Goal: Task Accomplishment & Management: Use online tool/utility

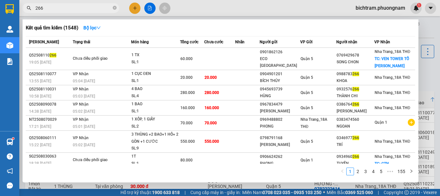
click at [117, 10] on span "266" at bounding box center [71, 8] width 97 height 10
drag, startPoint x: 116, startPoint y: 7, endPoint x: 0, endPoint y: 0, distance: 115.9
click at [115, 7] on icon "close-circle" at bounding box center [115, 8] width 4 height 4
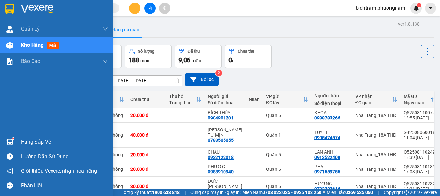
click at [19, 48] on div "Kho hàng mới" at bounding box center [56, 45] width 113 height 16
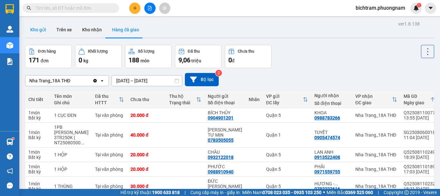
click at [26, 25] on button "Kho gửi" at bounding box center [38, 29] width 26 height 15
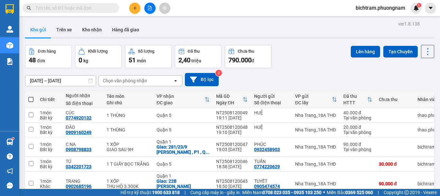
click at [29, 99] on span at bounding box center [30, 99] width 5 height 5
click at [31, 96] on input "checkbox" at bounding box center [31, 96] width 0 height 0
checkbox input "true"
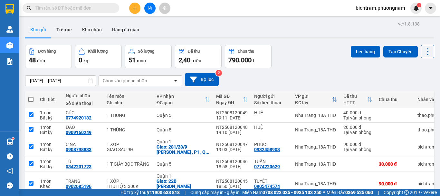
checkbox input "true"
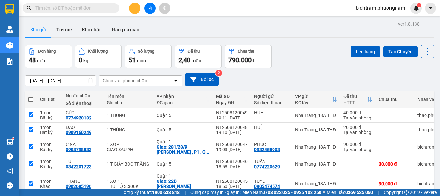
checkbox input "true"
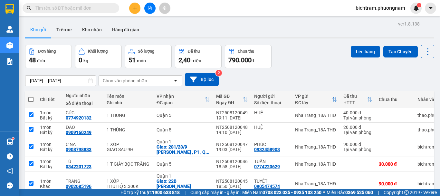
checkbox input "true"
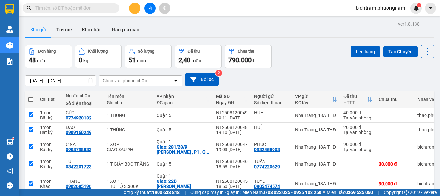
checkbox input "true"
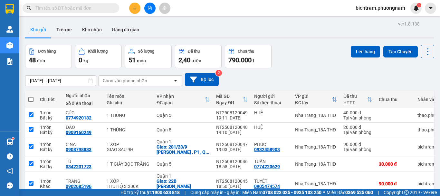
checkbox input "true"
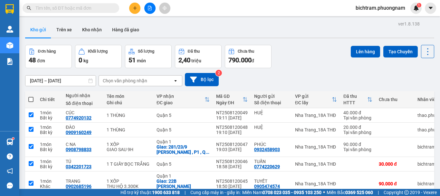
checkbox input "true"
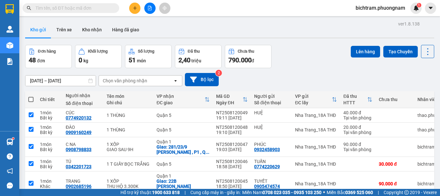
checkbox input "true"
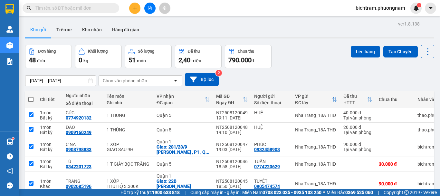
checkbox input "true"
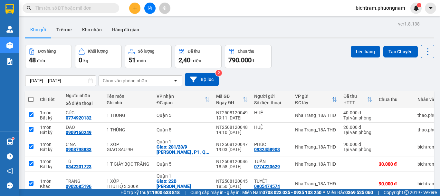
checkbox input "true"
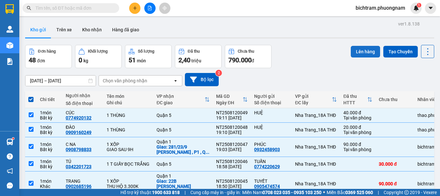
click at [372, 55] on button "Lên hàng" at bounding box center [365, 52] width 29 height 12
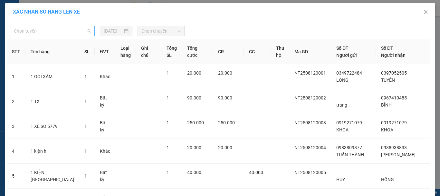
click at [63, 30] on span "Chọn tuyến" at bounding box center [52, 31] width 77 height 10
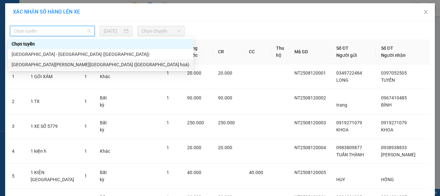
click at [56, 62] on div "[GEOGRAPHIC_DATA][PERSON_NAME][GEOGRAPHIC_DATA] ([GEOGRAPHIC_DATA] hoá)" at bounding box center [101, 64] width 178 height 7
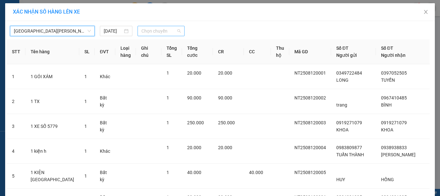
click at [174, 32] on span "Chọn chuyến" at bounding box center [162, 31] width 40 height 10
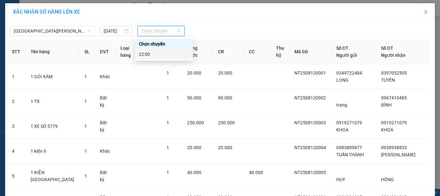
click at [163, 54] on div "22:00" at bounding box center [164, 54] width 50 height 7
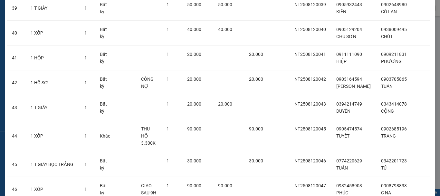
scroll to position [1132, 0]
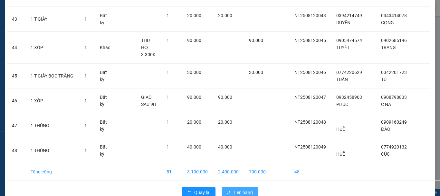
click at [245, 189] on span "Lên hàng" at bounding box center [243, 192] width 19 height 7
